Goal: Find contact information: Find contact information

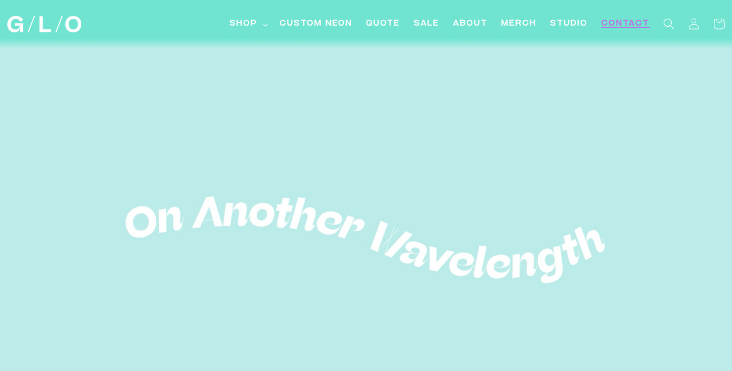
click at [623, 28] on span "Contact" at bounding box center [626, 24] width 48 height 12
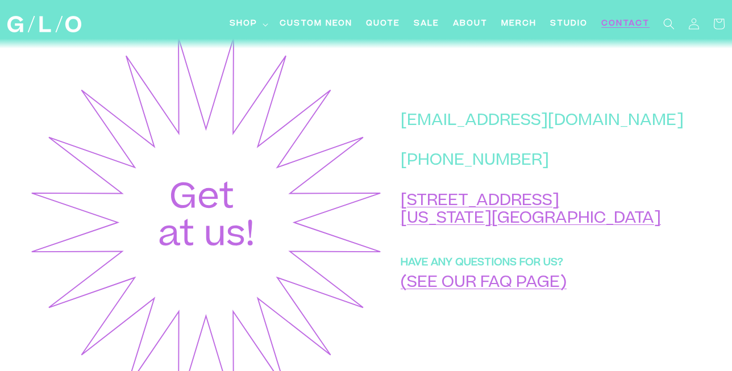
scroll to position [478, 0]
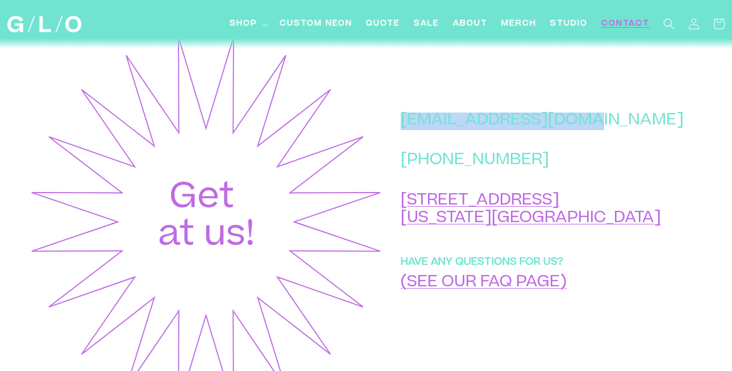
drag, startPoint x: 456, startPoint y: 147, endPoint x: 626, endPoint y: 146, distance: 170.0
click at [626, 130] on p "[EMAIL_ADDRESS][DOMAIN_NAME]" at bounding box center [542, 122] width 283 height 18
copy p "[EMAIL_ADDRESS][DOMAIN_NAME]"
